Goal: Find specific page/section: Find specific page/section

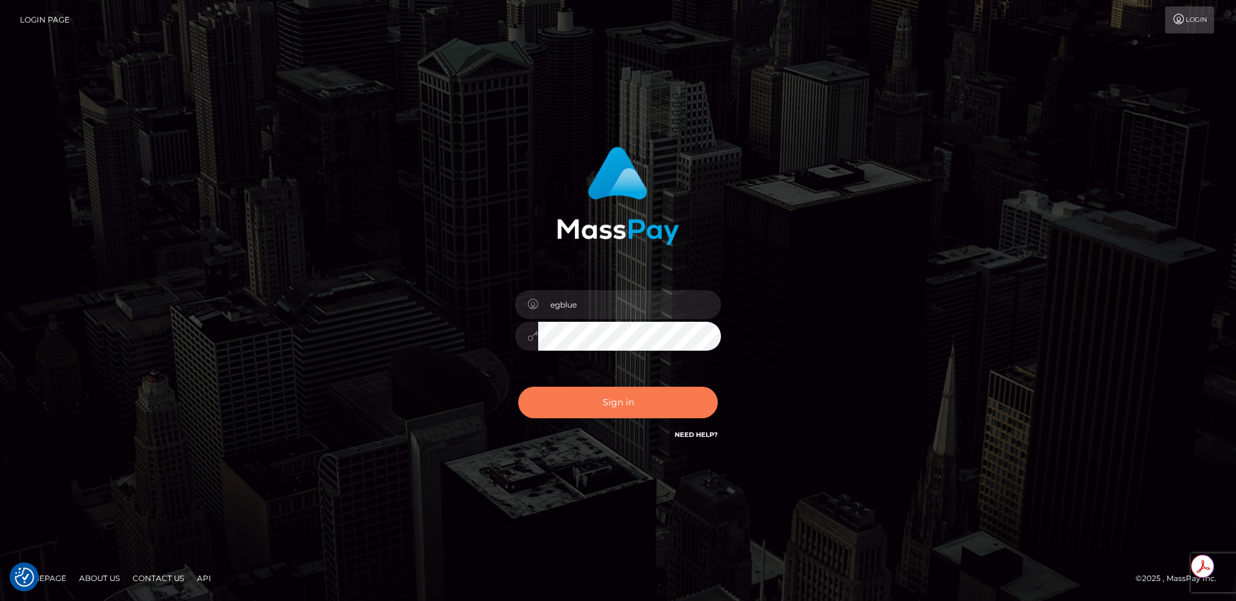
click at [649, 406] on button "Sign in" at bounding box center [618, 403] width 200 height 32
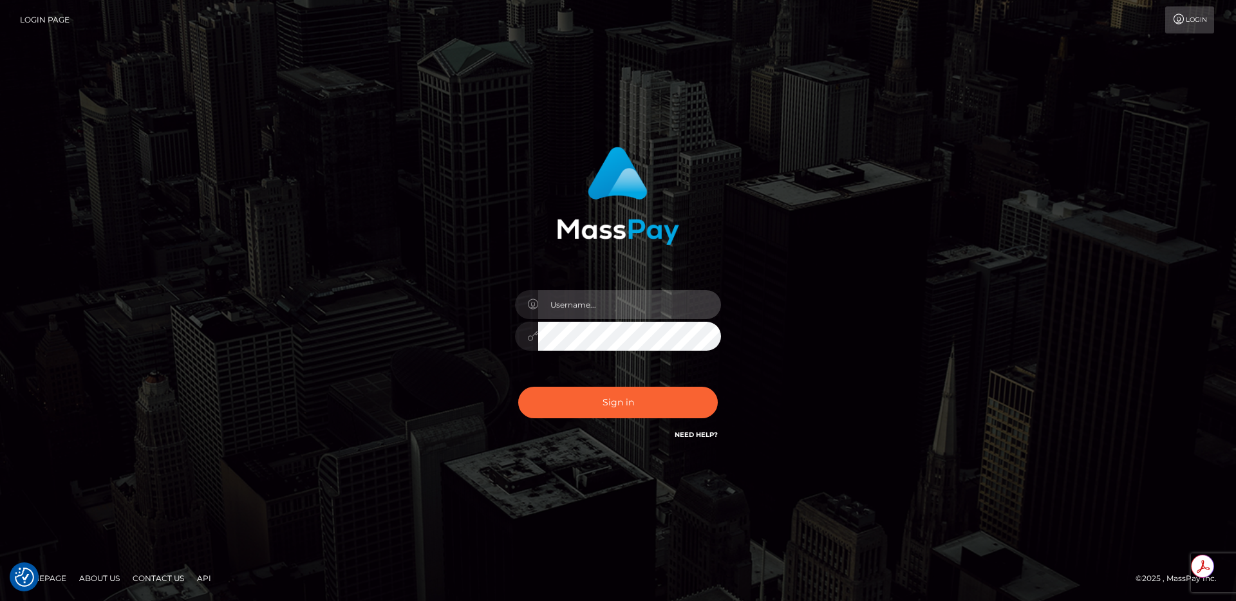
type input "egblue"
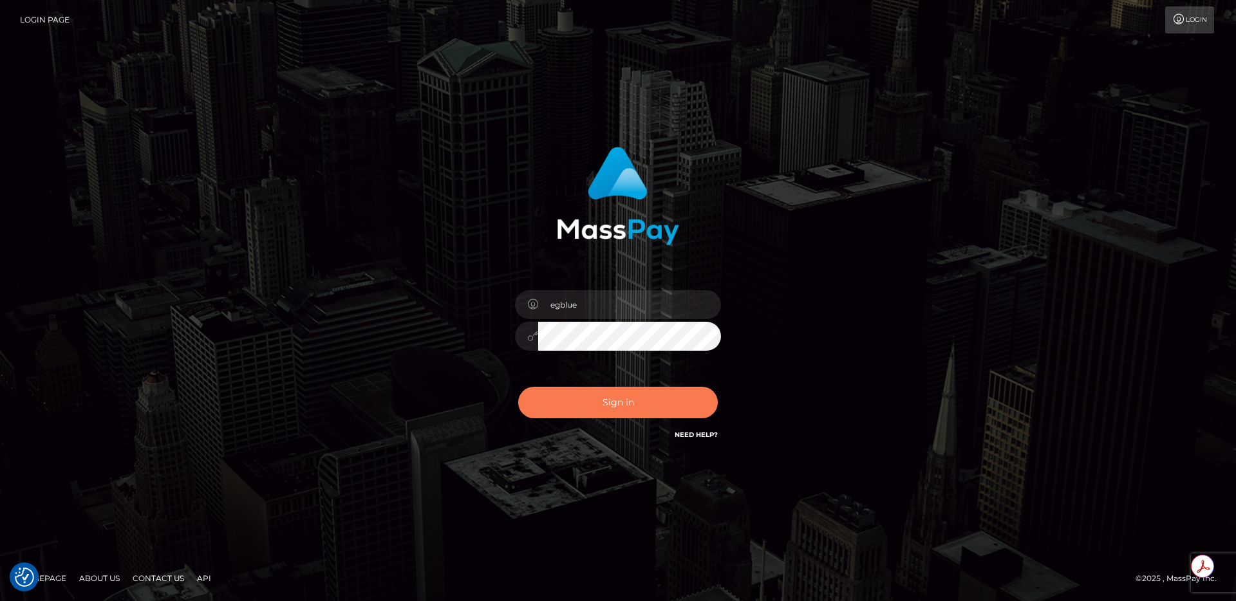
click at [571, 404] on button "Sign in" at bounding box center [618, 403] width 200 height 32
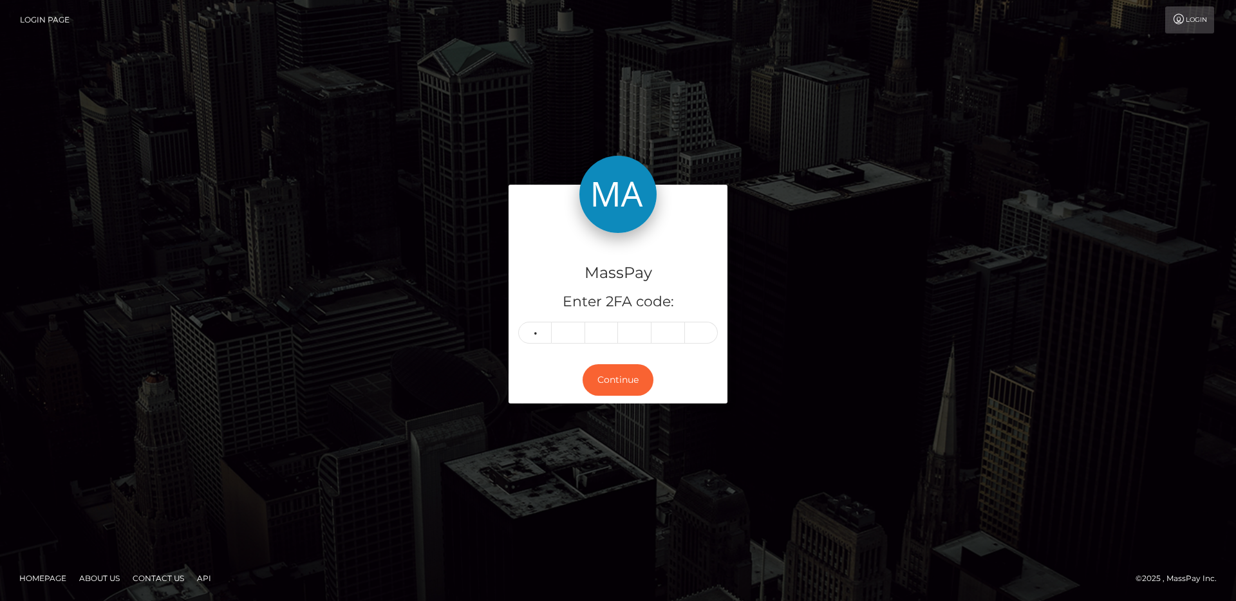
type input "6"
type input "1"
type input "7"
type input "9"
type input "2"
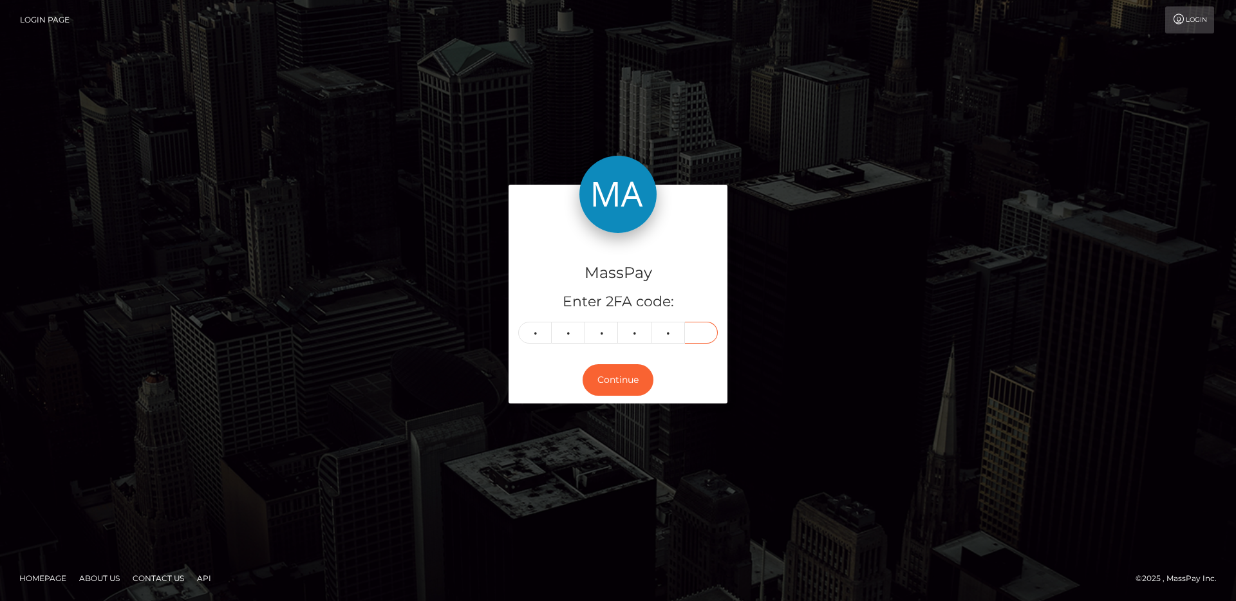
type input "1"
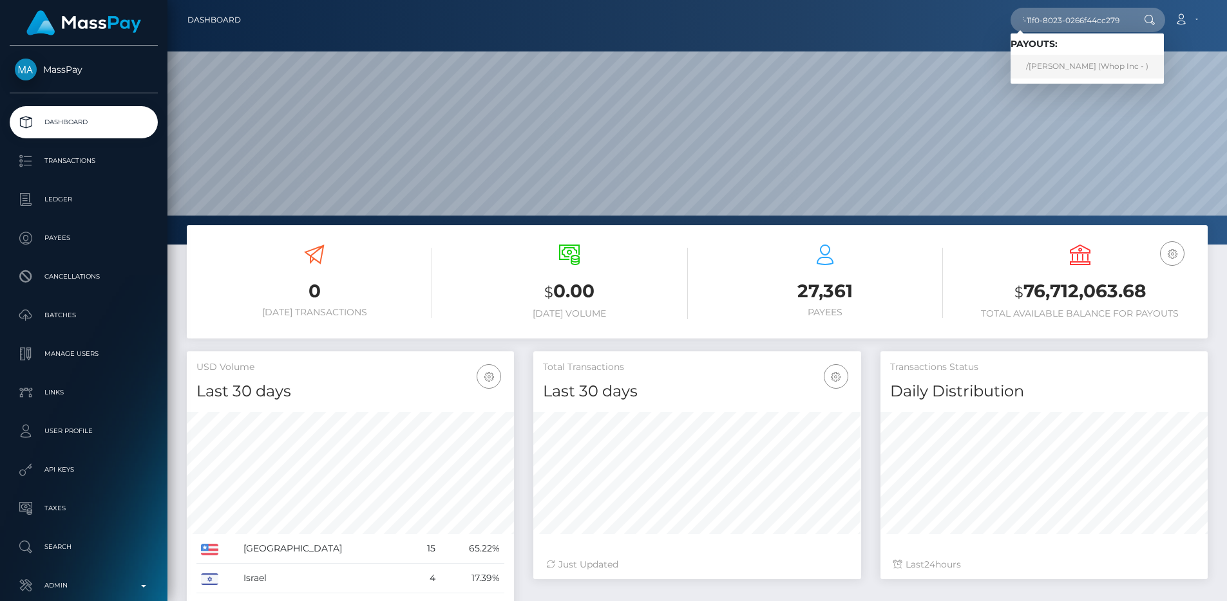
type input "e65744b8-84df-11f0-8023-0266f44cc279"
click at [1082, 61] on link "/LIYAN KALINCHEV (Whop Inc - )" at bounding box center [1086, 67] width 153 height 24
